Goal: Information Seeking & Learning: Learn about a topic

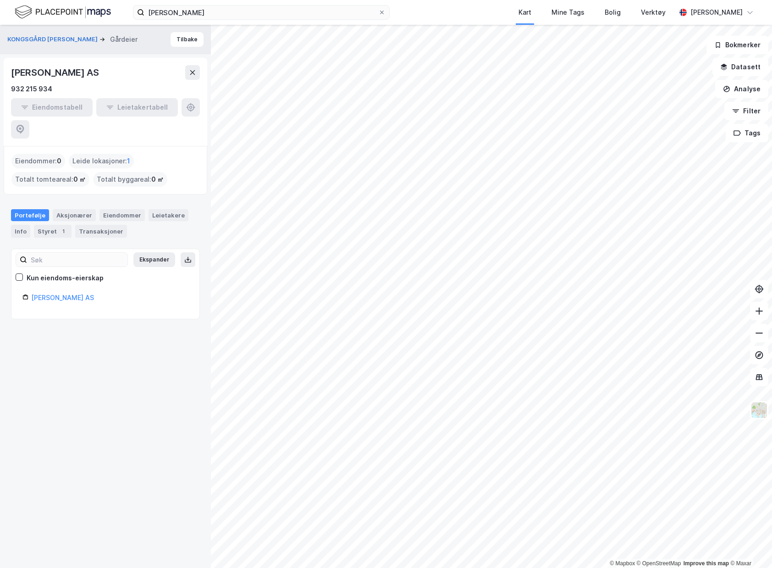
click at [314, 21] on div "[PERSON_NAME] Kart Mine Tags Bolig Verktøy [PERSON_NAME]" at bounding box center [386, 12] width 772 height 25
click at [274, 12] on input "[PERSON_NAME]" at bounding box center [261, 13] width 234 height 14
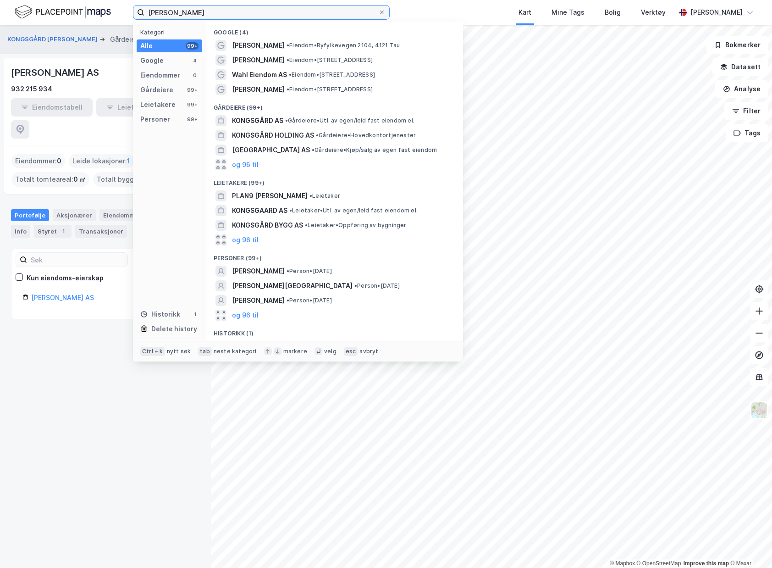
drag, startPoint x: 241, startPoint y: 11, endPoint x: -94, endPoint y: -2, distance: 336.1
click at [0, 0] on html "[PERSON_NAME] Kategori Alle 99+ Google 4 Eiendommer 0 Gårdeiere 99+ Leietakere …" at bounding box center [386, 284] width 772 height 568
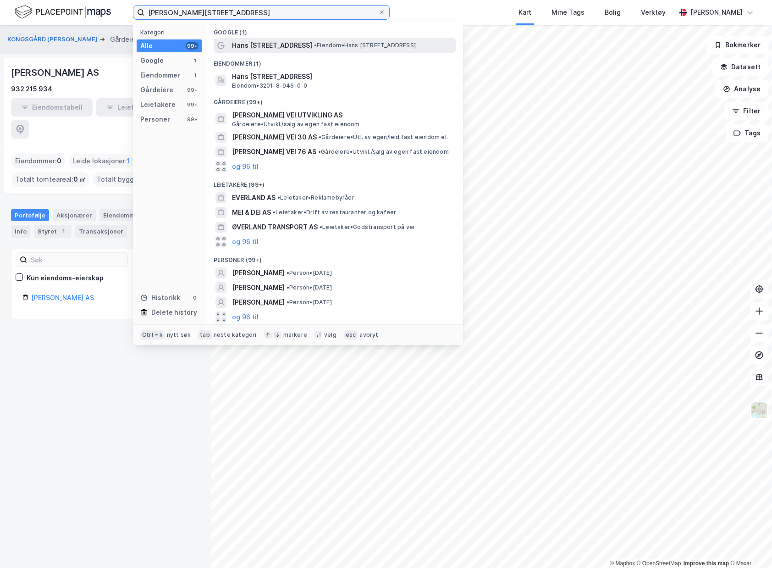
type input "[PERSON_NAME][STREET_ADDRESS]"
click at [367, 39] on div "Hans [STREET_ADDRESS] • Eiendom • [STREET_ADDRESS]" at bounding box center [335, 45] width 242 height 15
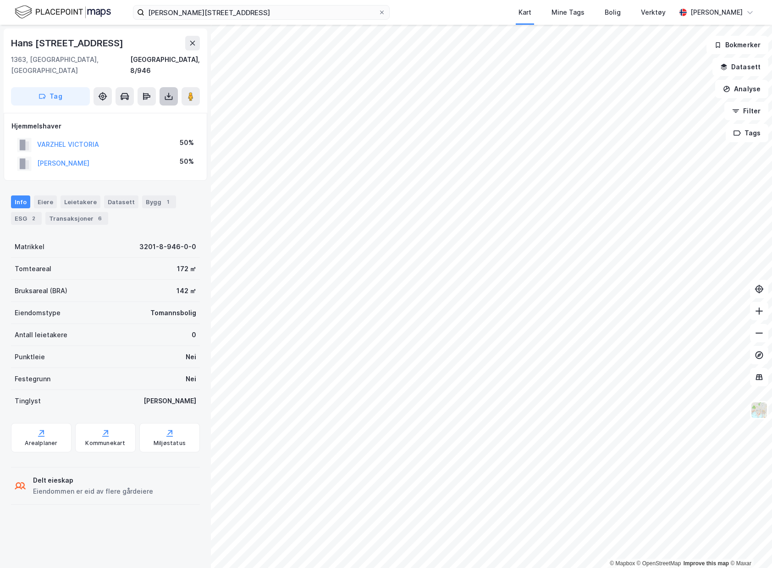
click at [171, 92] on icon at bounding box center [168, 96] width 9 height 9
click at [167, 107] on div "Last ned grunnbok" at bounding box center [129, 114] width 98 height 15
click at [69, 212] on div "Transaksjoner 6" at bounding box center [76, 218] width 63 height 13
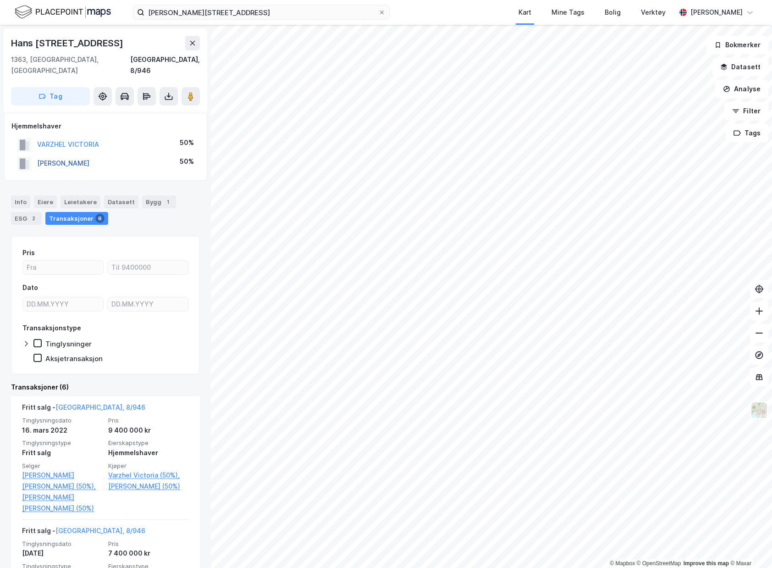
click at [0, 0] on button "[PERSON_NAME]" at bounding box center [0, 0] width 0 height 0
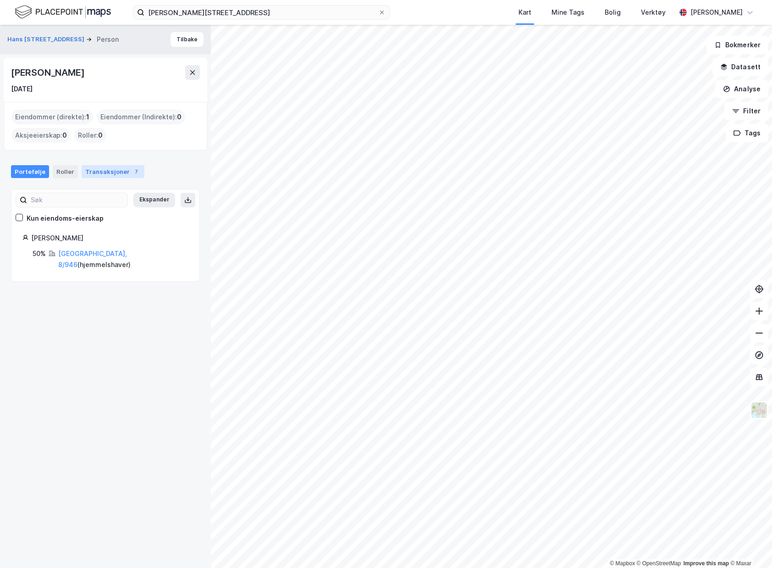
click at [107, 172] on div "Transaksjoner 7" at bounding box center [113, 171] width 63 height 13
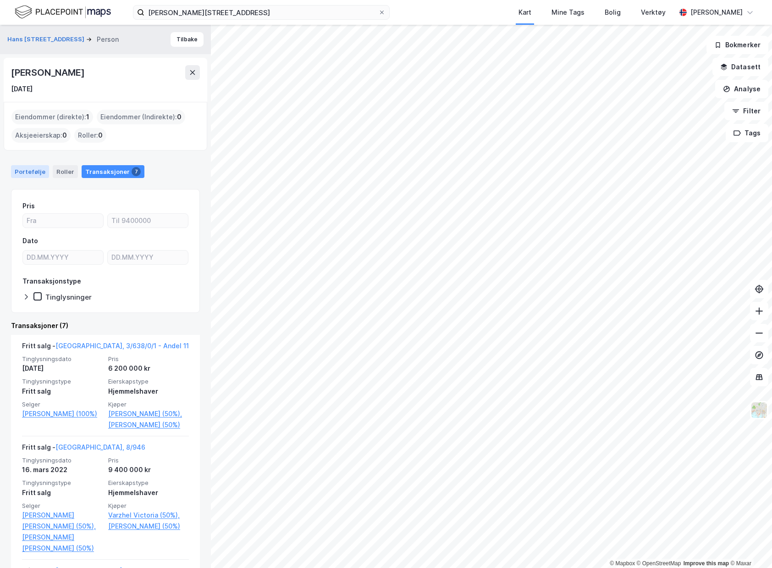
click at [21, 175] on div "Portefølje" at bounding box center [30, 171] width 38 height 13
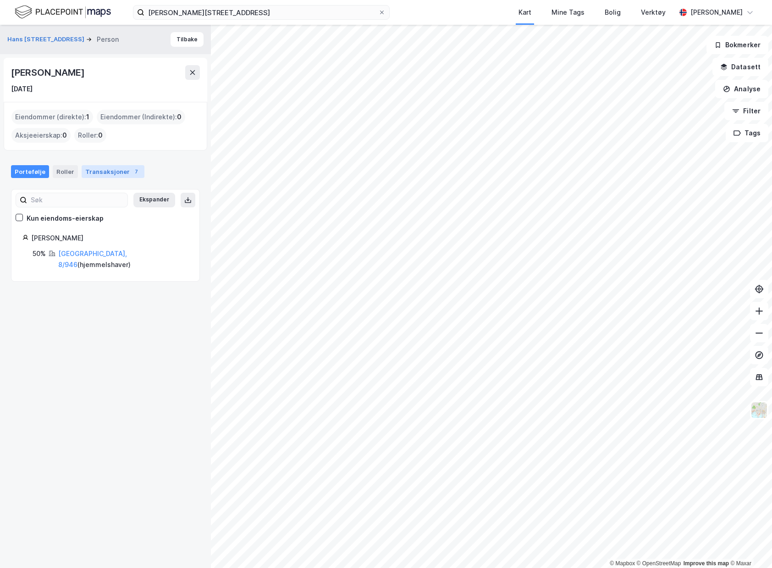
drag, startPoint x: 104, startPoint y: 176, endPoint x: 80, endPoint y: 169, distance: 25.0
click at [103, 175] on div "Transaksjoner 7" at bounding box center [113, 171] width 63 height 13
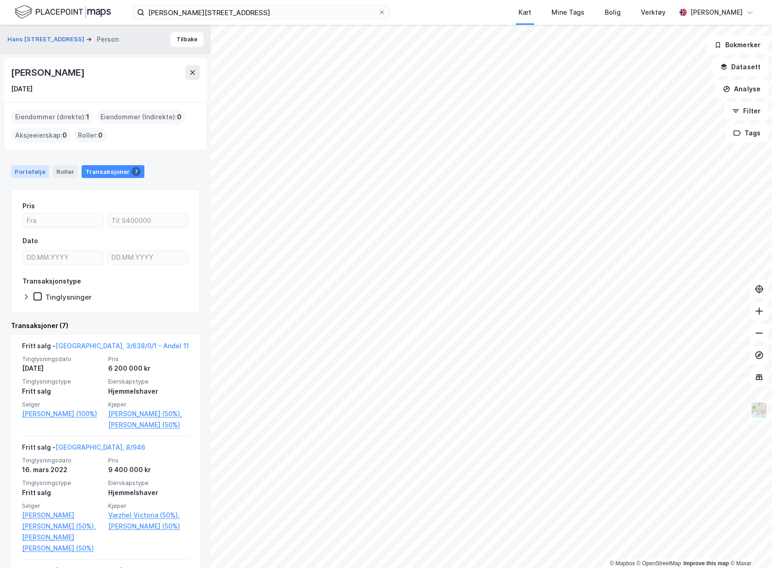
click at [26, 168] on div "Portefølje" at bounding box center [30, 171] width 38 height 13
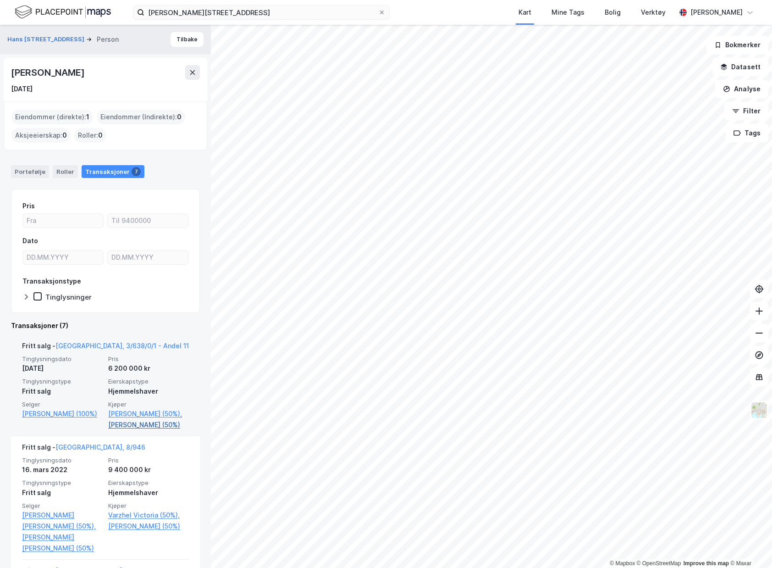
click at [139, 430] on link "[PERSON_NAME] (50%)" at bounding box center [148, 424] width 81 height 11
click at [93, 342] on link "[GEOGRAPHIC_DATA], 3/638/0/1 - Andel 11" at bounding box center [122, 346] width 133 height 8
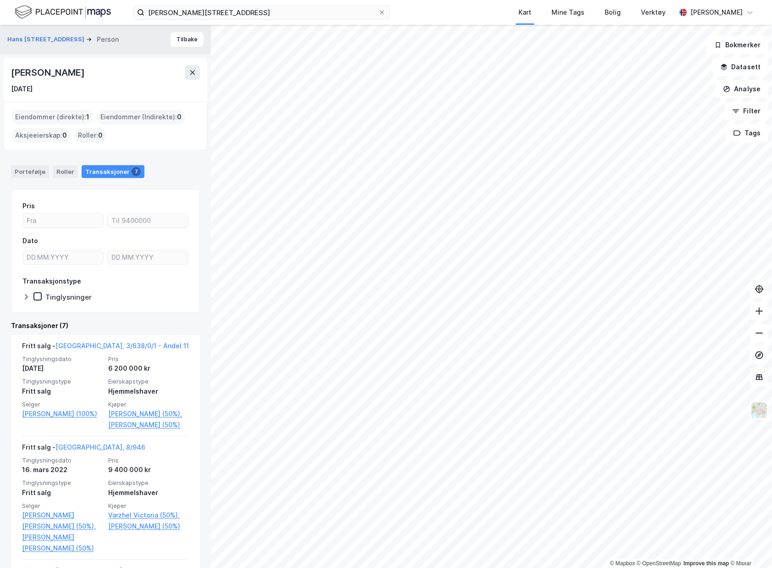
click at [38, 178] on div "Portefølje" at bounding box center [30, 171] width 38 height 13
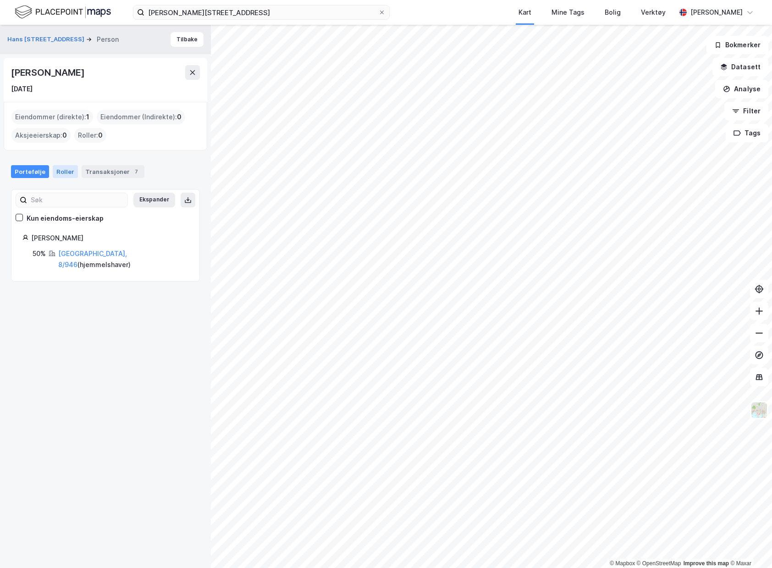
click at [63, 175] on div "Roller" at bounding box center [65, 171] width 25 height 13
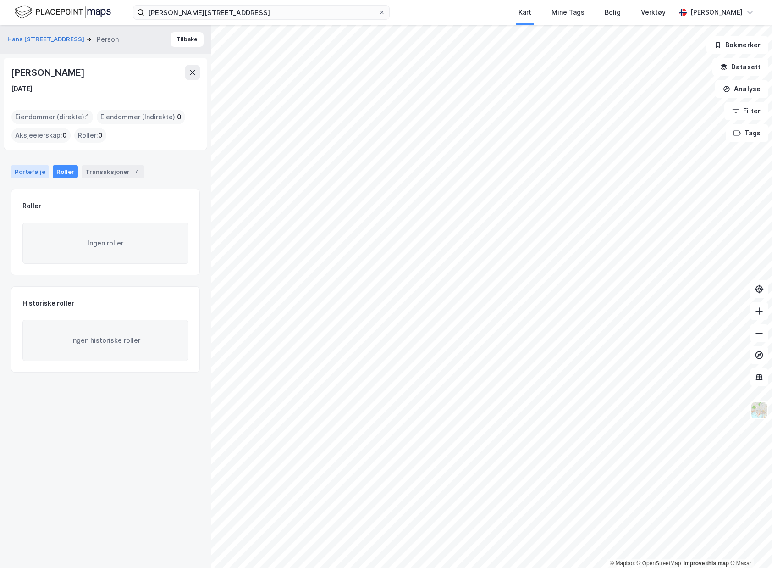
click at [35, 165] on div "Portefølje" at bounding box center [30, 171] width 38 height 13
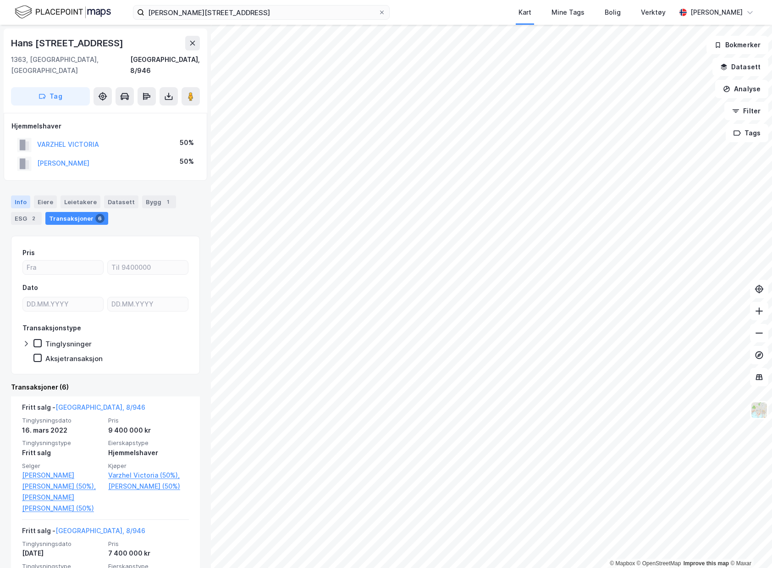
click at [26, 195] on div "Info" at bounding box center [20, 201] width 19 height 13
